Goal: Task Accomplishment & Management: Manage account settings

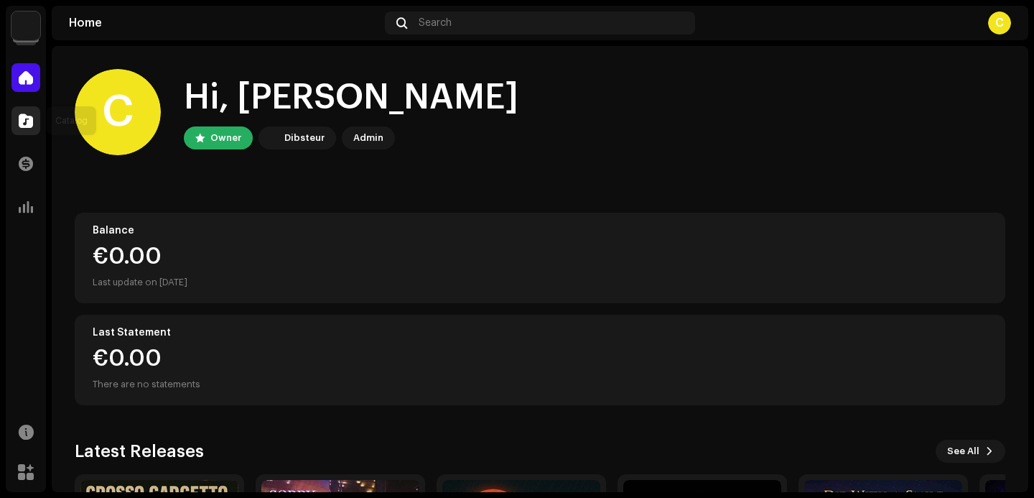
click at [34, 113] on div at bounding box center [25, 120] width 29 height 29
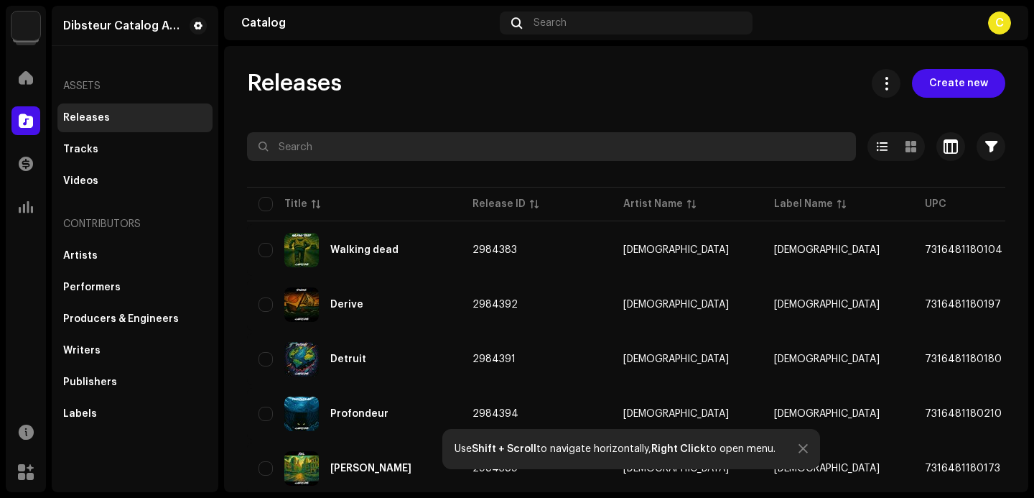
click at [291, 149] on input "text" at bounding box center [551, 146] width 609 height 29
paste input "7316481201557"
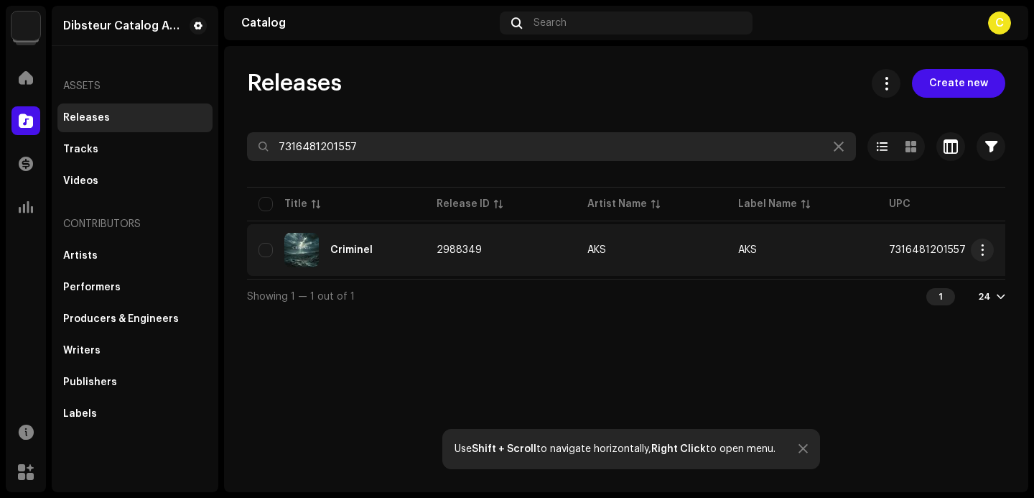
type input "7316481201557"
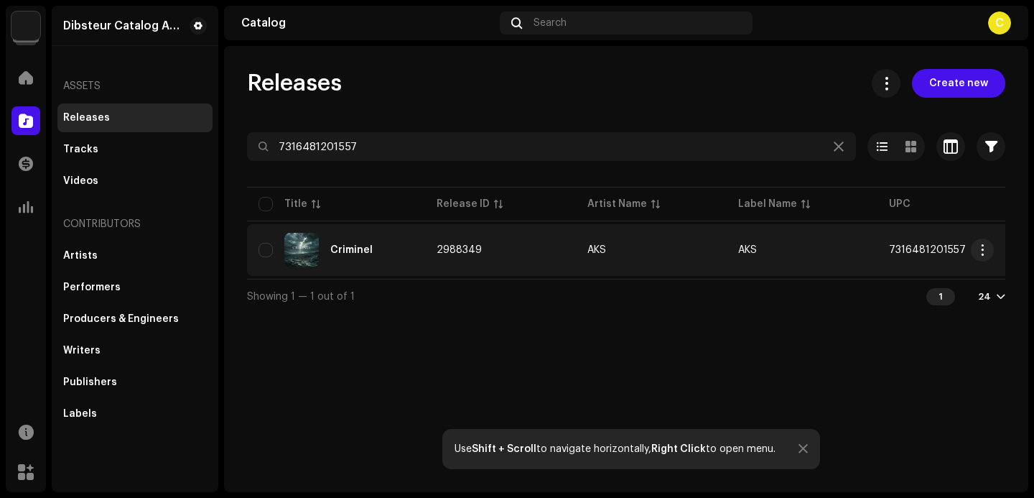
click at [379, 272] on td "Criminel" at bounding box center [336, 250] width 178 height 52
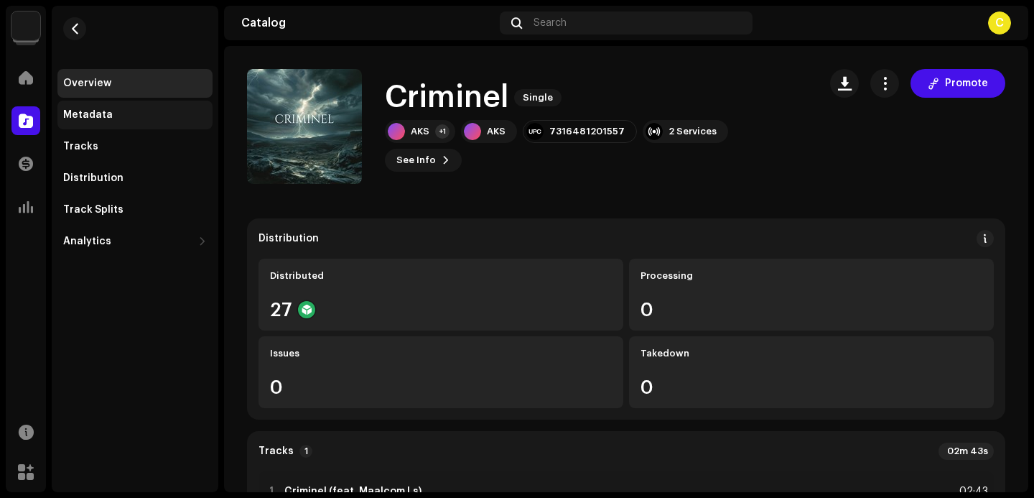
click at [154, 108] on div "Metadata" at bounding box center [134, 115] width 155 height 29
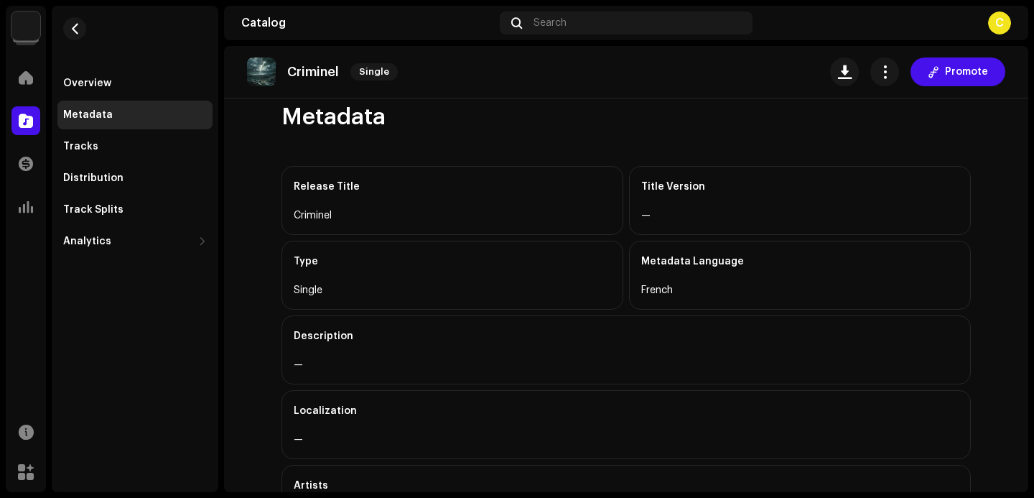
scroll to position [19, 0]
click at [880, 68] on span "button" at bounding box center [885, 71] width 14 height 11
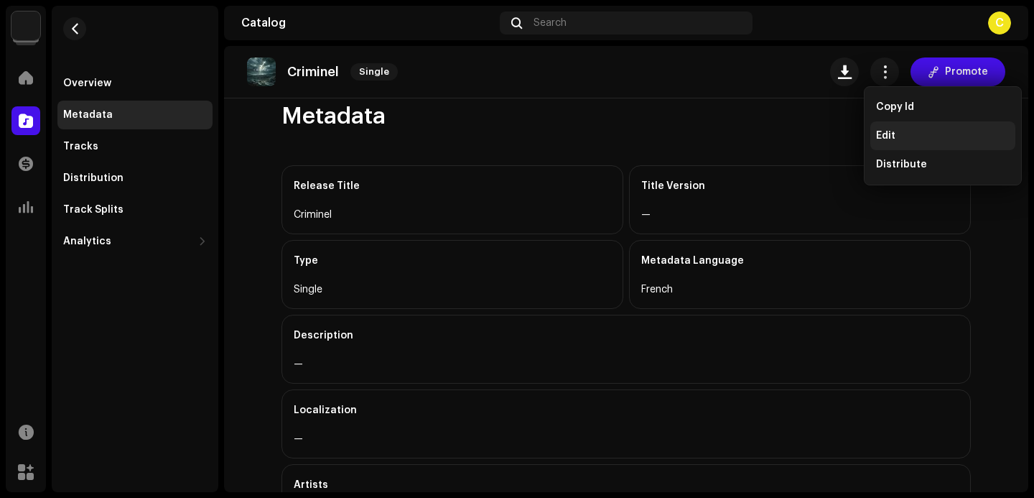
click at [889, 141] on span "Edit" at bounding box center [885, 135] width 19 height 11
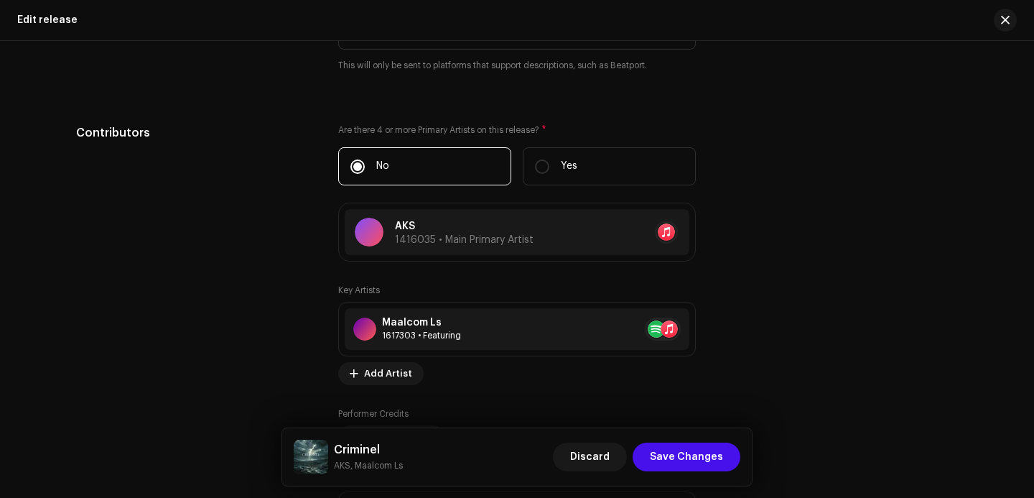
scroll to position [1440, 0]
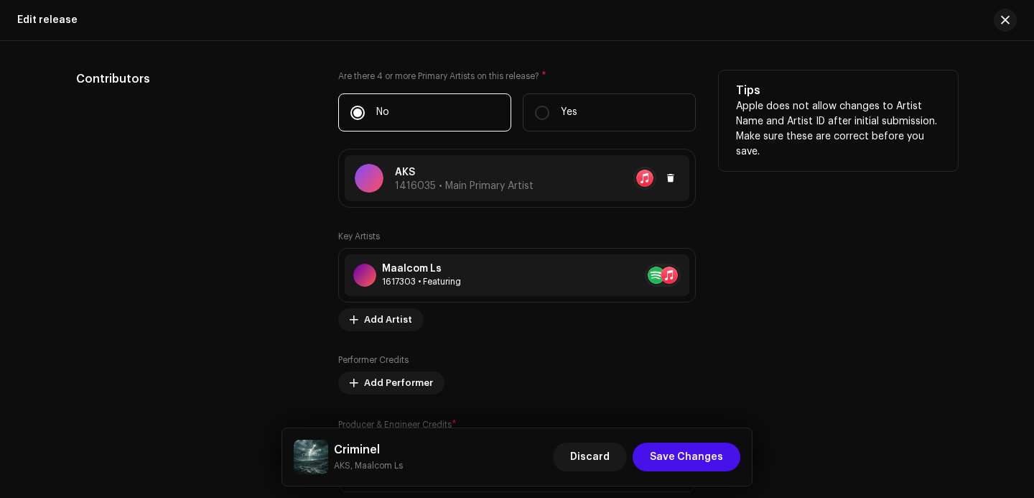
click at [444, 179] on p "AKS" at bounding box center [464, 172] width 139 height 15
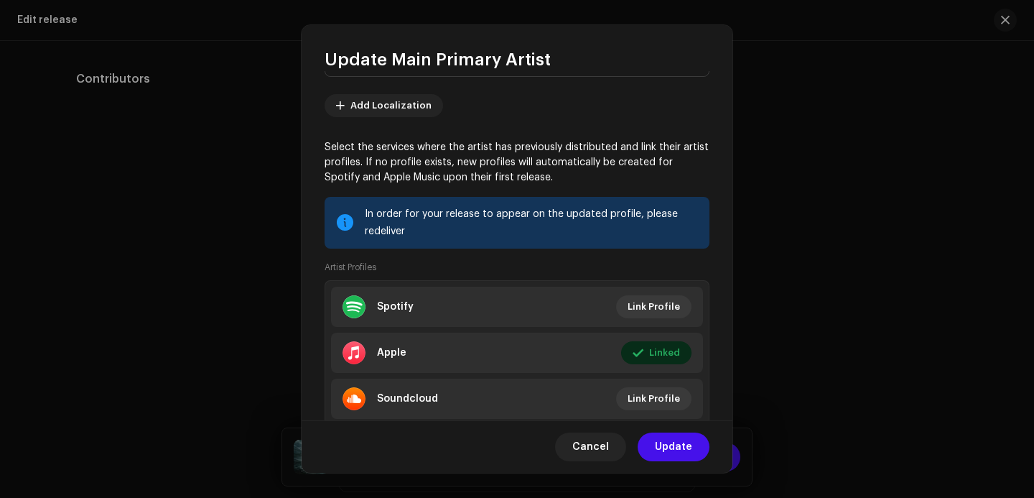
scroll to position [73, 0]
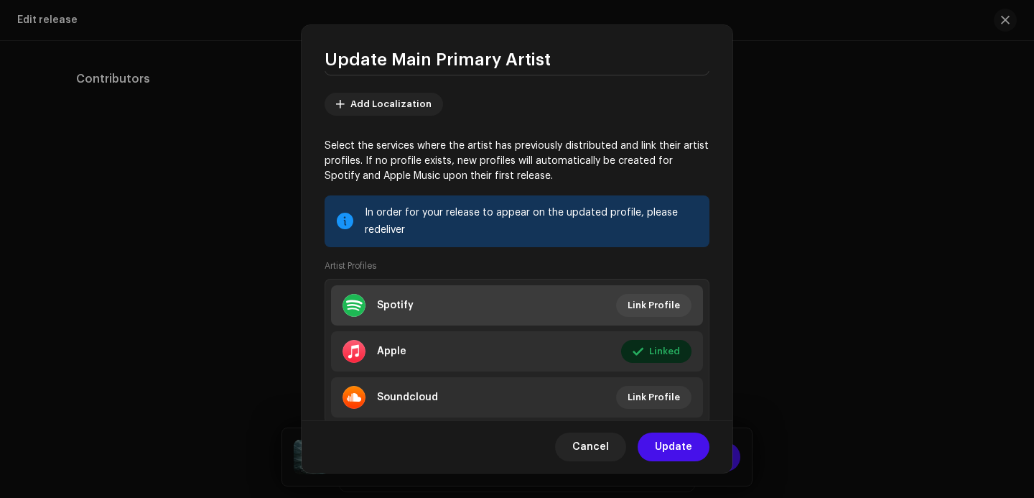
click at [527, 303] on li "Spotify Link Profile" at bounding box center [517, 305] width 372 height 40
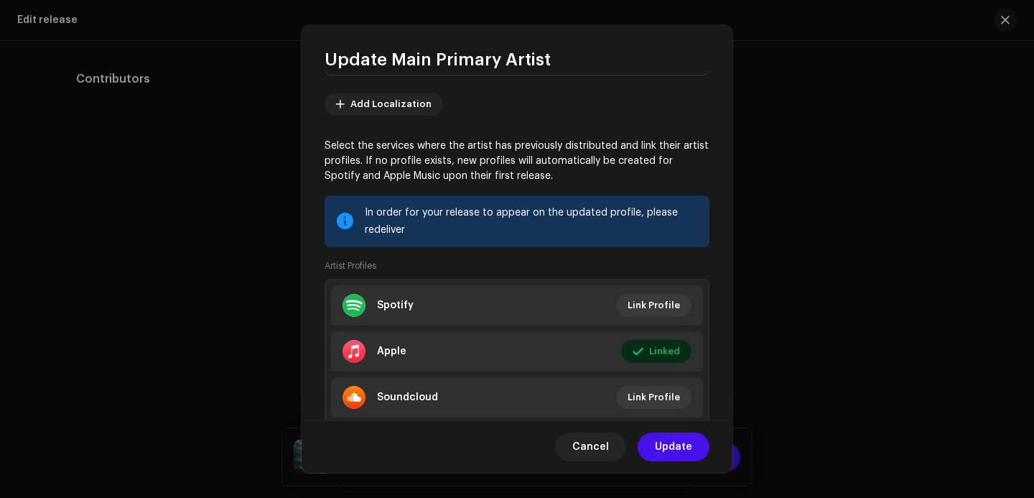
click at [602, 73] on div "Link your Artist Profile Artist Spotify Id * Go to your artist page on Spotify …" at bounding box center [517, 249] width 1034 height 498
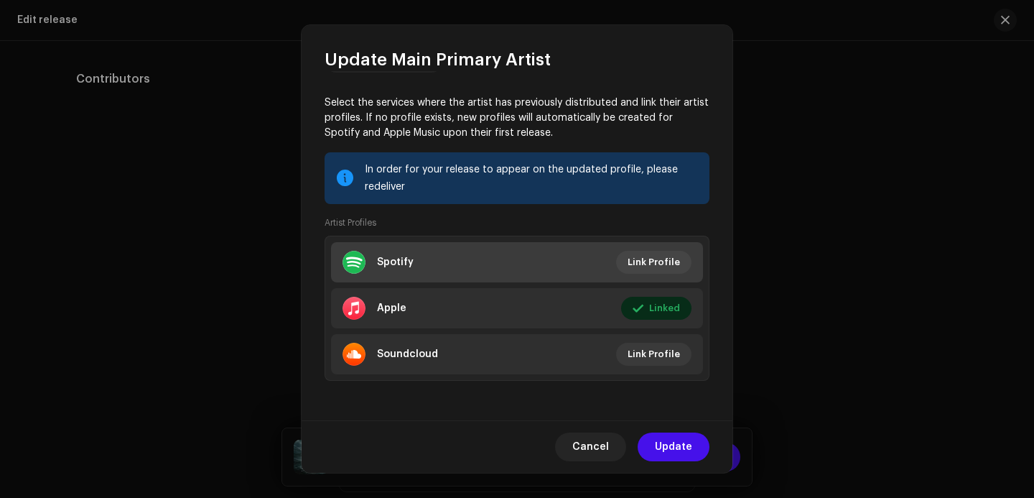
click at [557, 253] on li "Spotify Link Profile" at bounding box center [517, 262] width 372 height 40
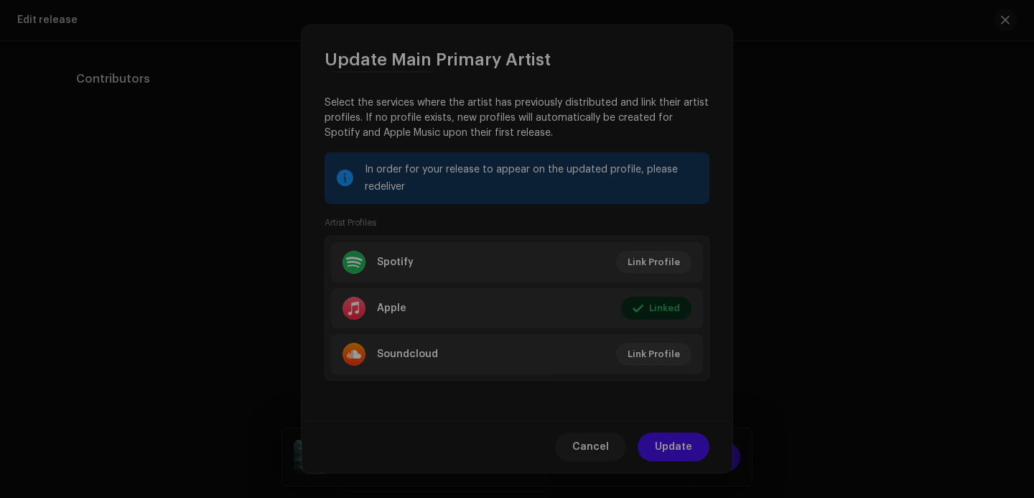
click at [617, 93] on div "Link your Artist Profile Artist Spotify Id * Go to your artist page on Spotify …" at bounding box center [517, 249] width 1034 height 498
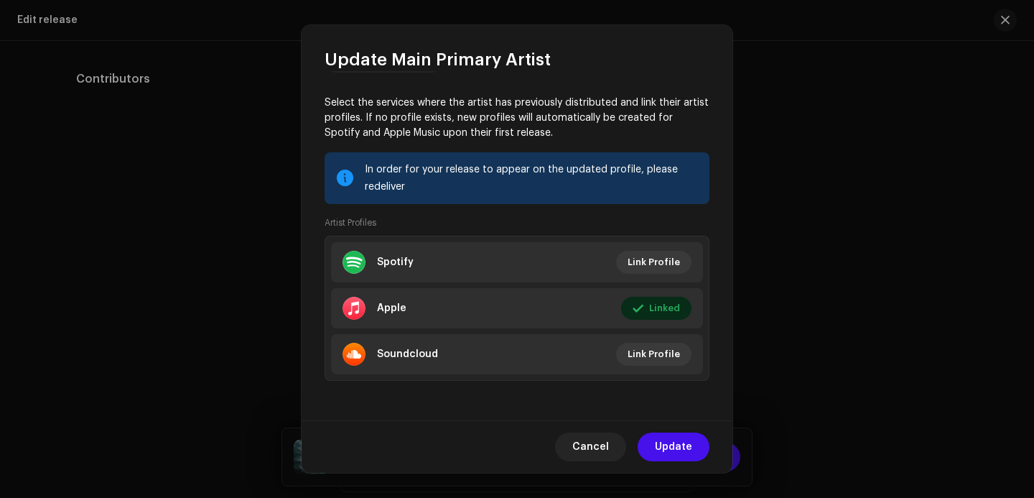
scroll to position [0, 0]
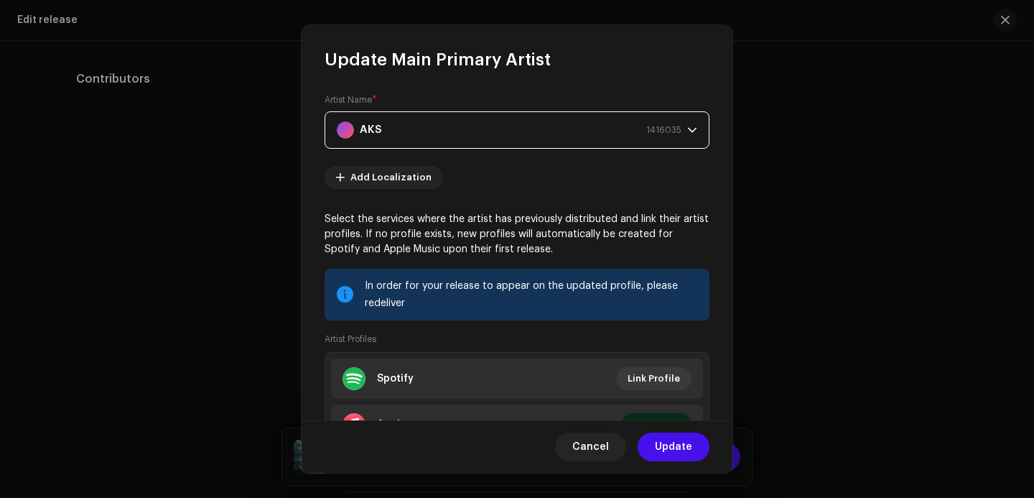
click at [678, 126] on span "AKS 1416035" at bounding box center [512, 130] width 350 height 36
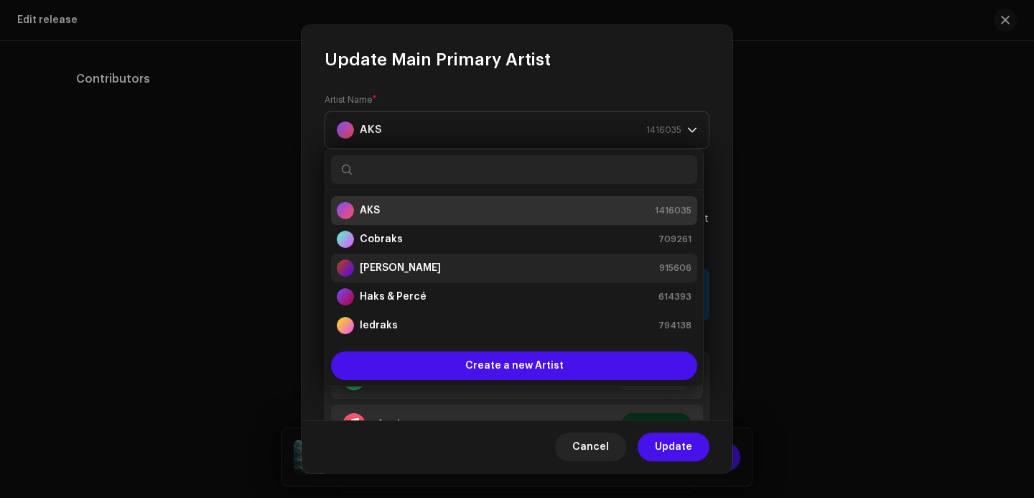
scroll to position [29, 0]
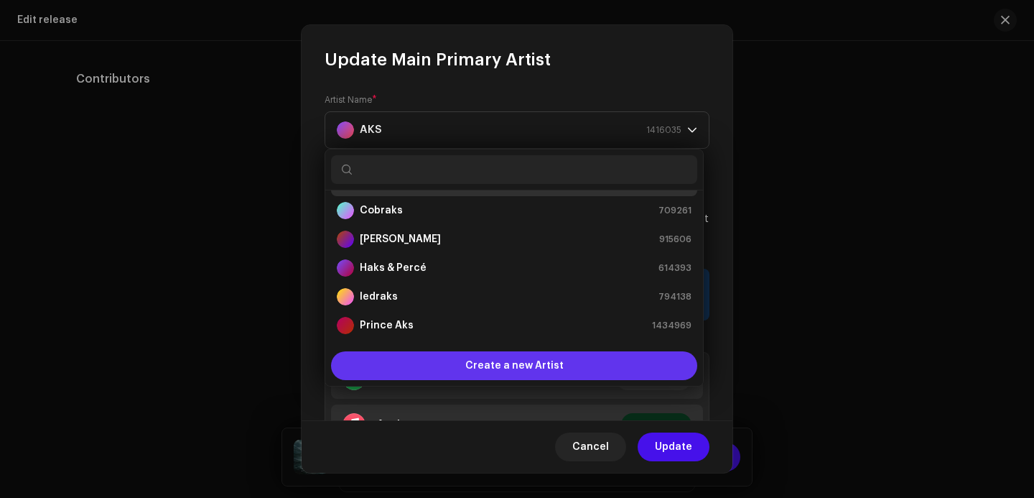
click at [545, 367] on span "Create a new Artist" at bounding box center [514, 365] width 98 height 29
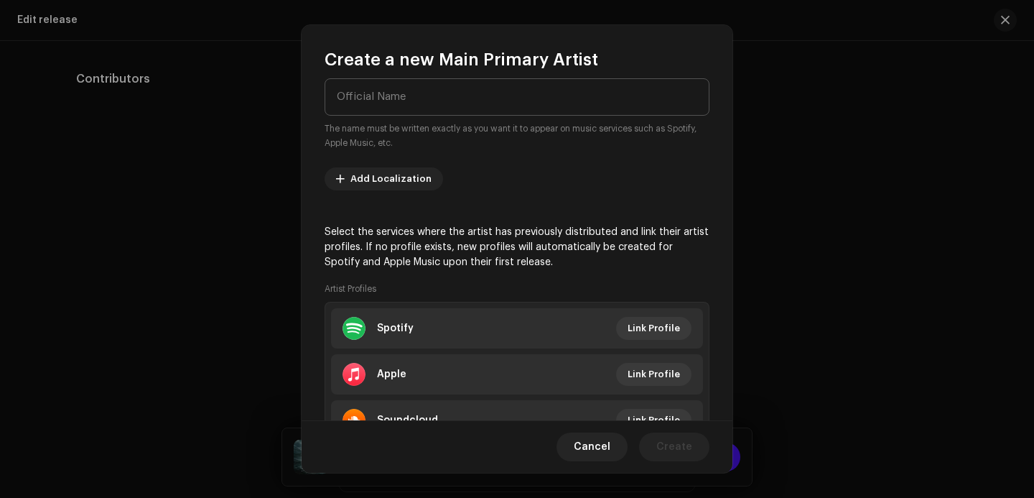
scroll to position [223, 0]
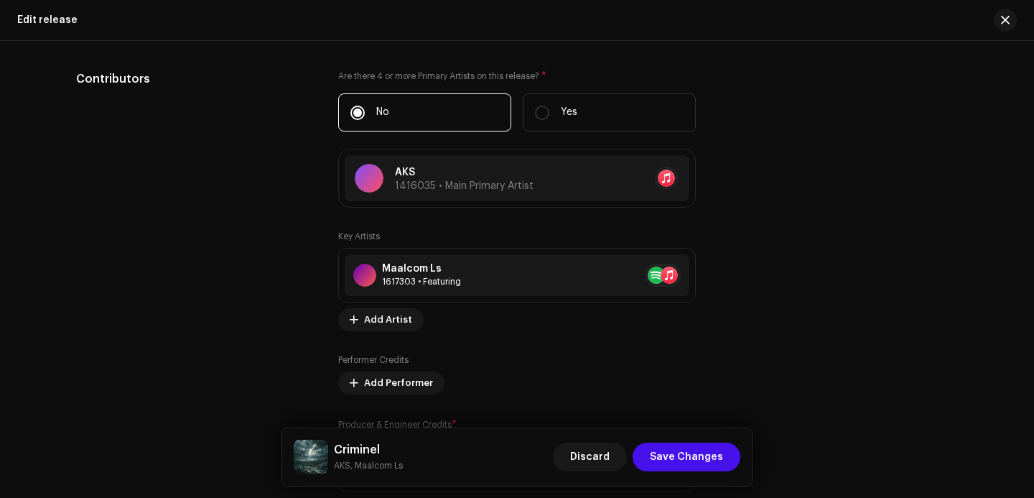
click at [829, 267] on div "Create a new Main Primary Artist We support PNG, JFIF, JPEG, or JPG images. Off…" at bounding box center [517, 249] width 1034 height 498
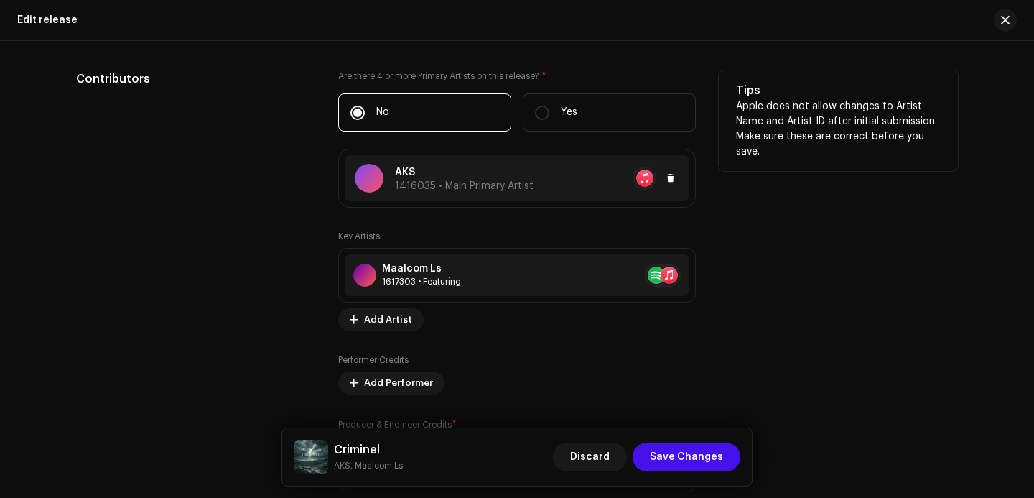
click at [571, 193] on div "AKS 1416035 • Main Primary Artist" at bounding box center [517, 178] width 345 height 46
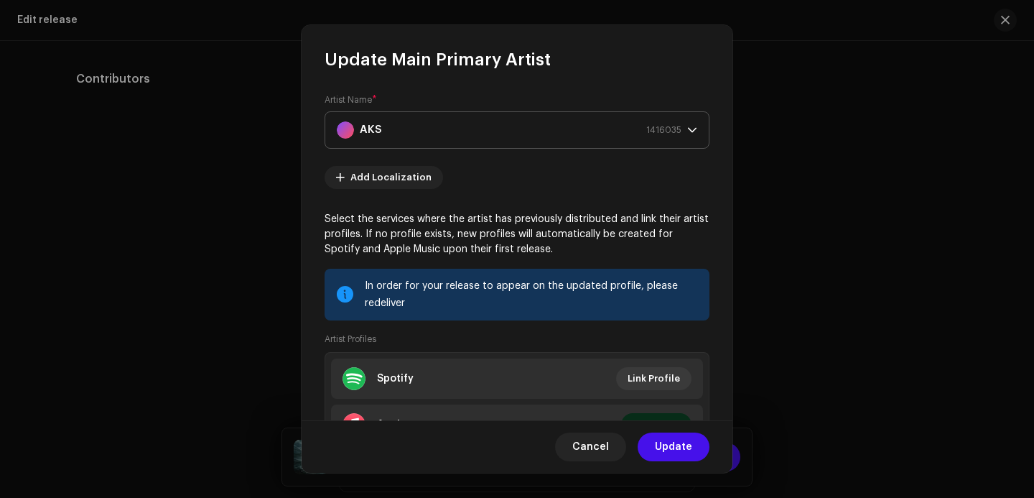
click at [674, 130] on span "1416035" at bounding box center [663, 130] width 35 height 36
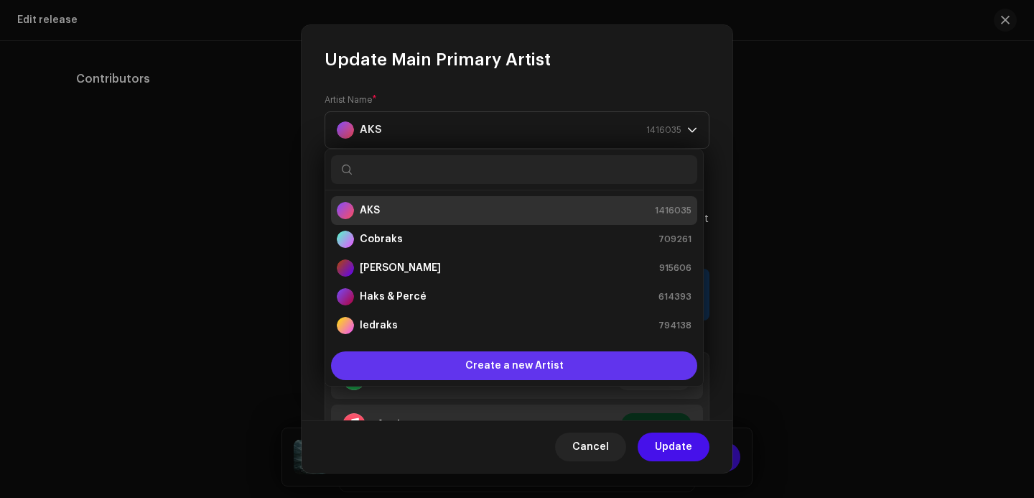
scroll to position [23, 0]
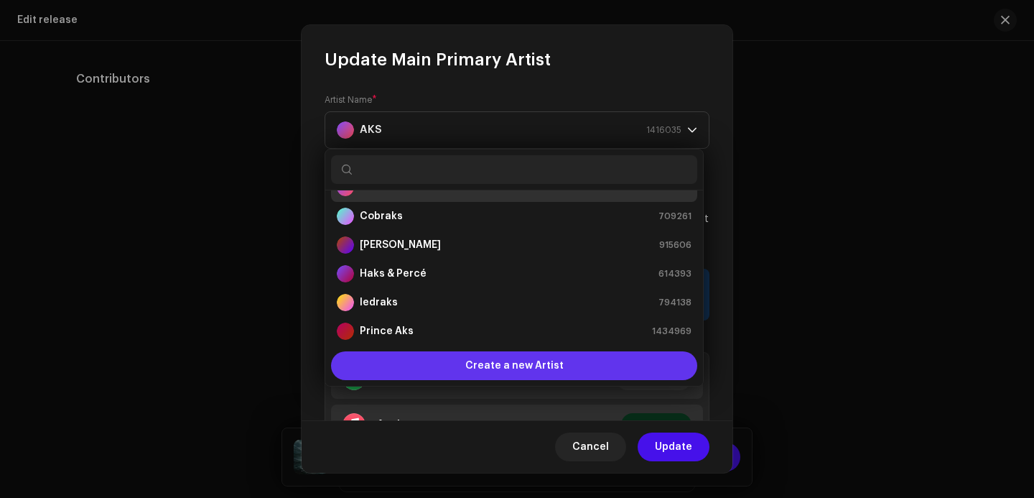
click at [528, 363] on span "Create a new Artist" at bounding box center [514, 365] width 98 height 29
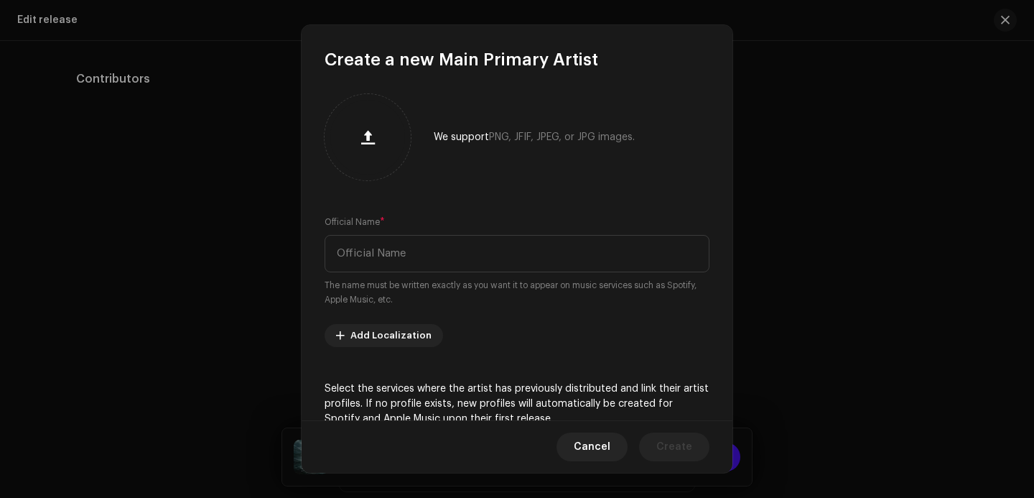
scroll to position [223, 0]
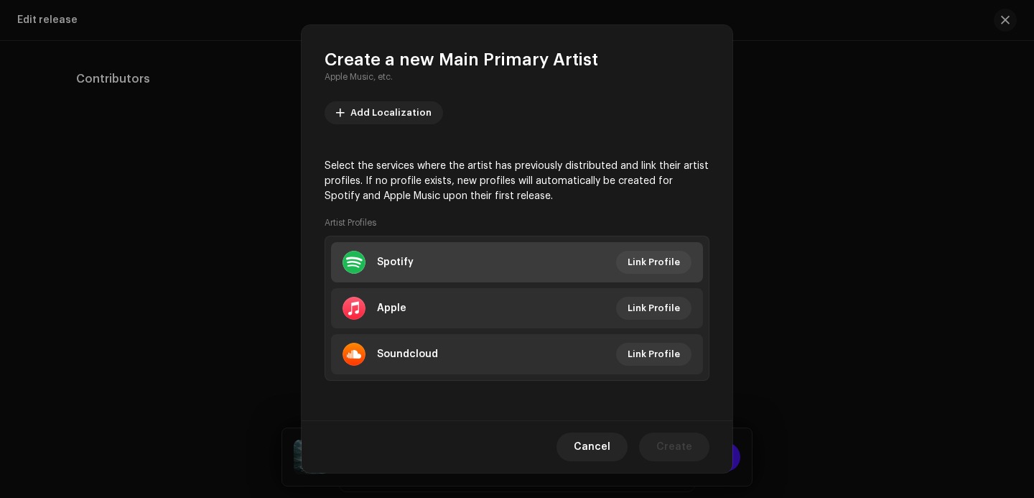
click at [490, 248] on li "Spotify Link Profile" at bounding box center [517, 262] width 372 height 40
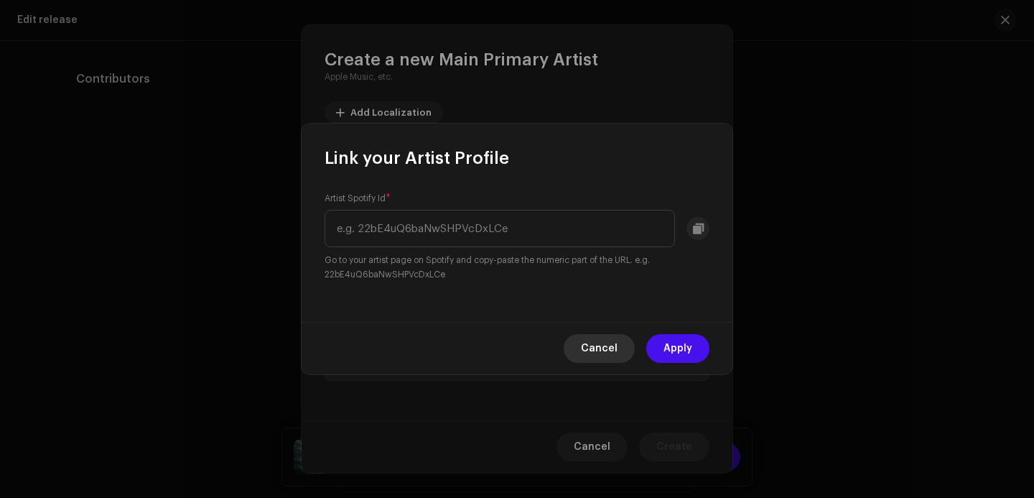
click at [594, 342] on span "Cancel" at bounding box center [599, 348] width 37 height 29
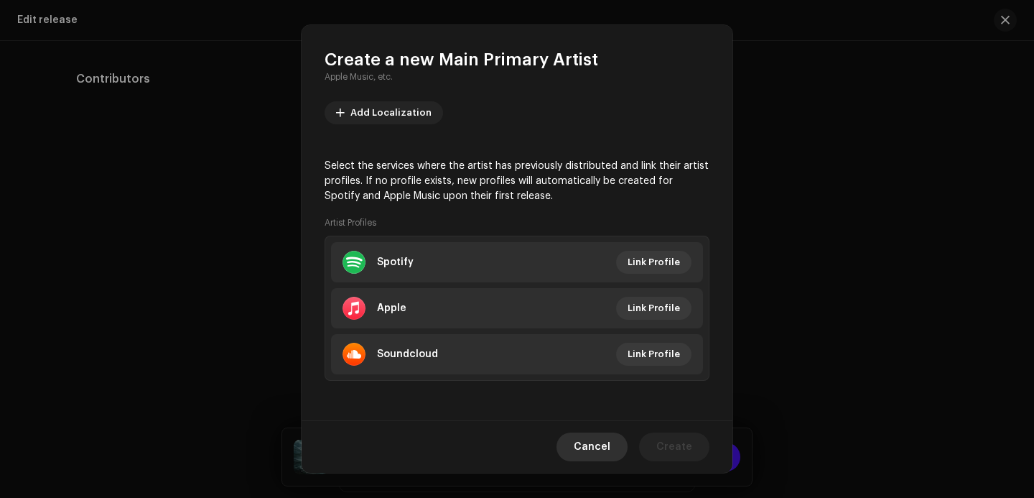
click at [606, 446] on span "Cancel" at bounding box center [592, 446] width 37 height 29
